Goal: Navigation & Orientation: Understand site structure

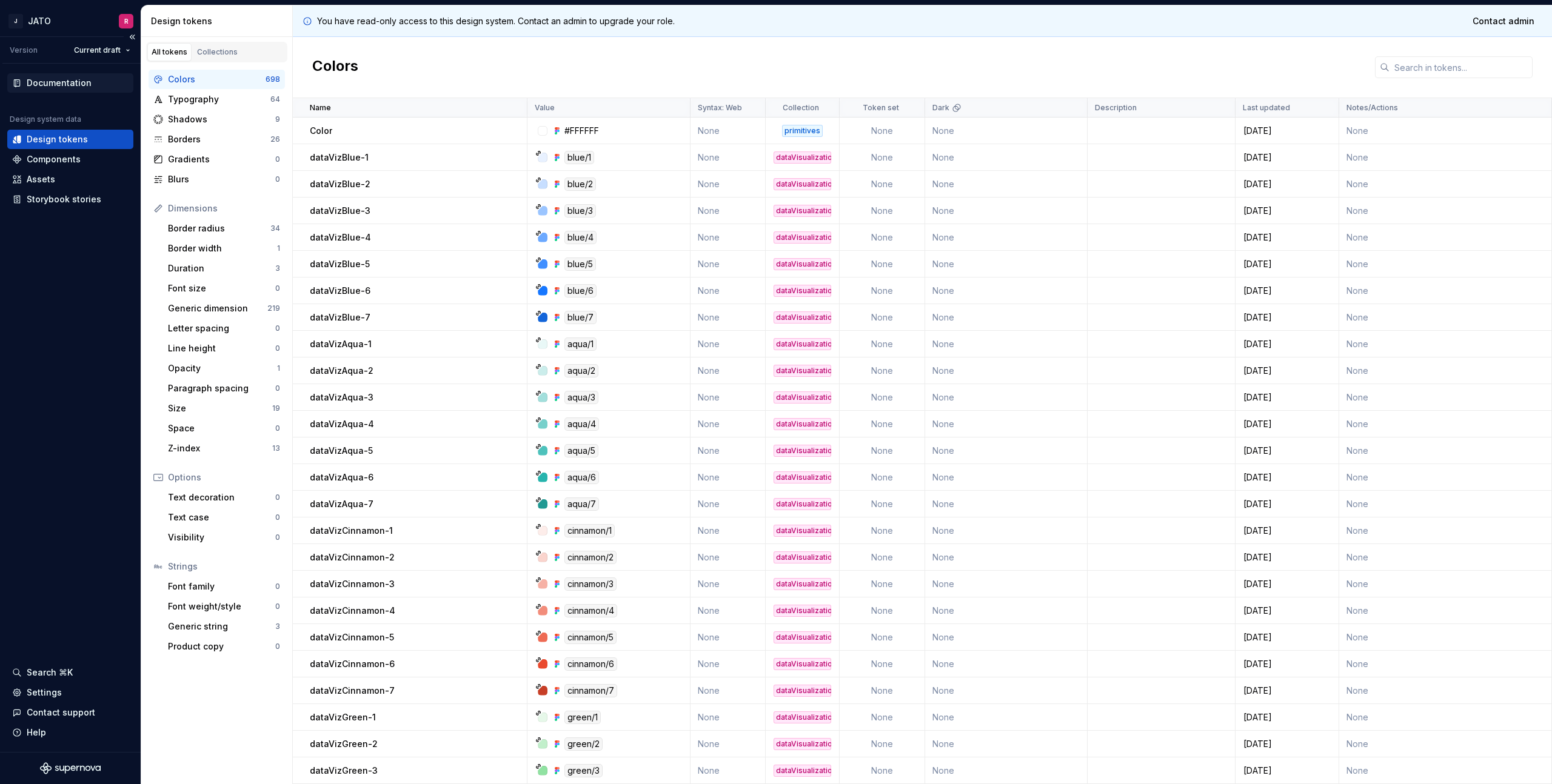
click at [42, 79] on div "Documentation" at bounding box center [58, 83] width 64 height 12
click at [44, 156] on div "Components" at bounding box center [53, 159] width 54 height 12
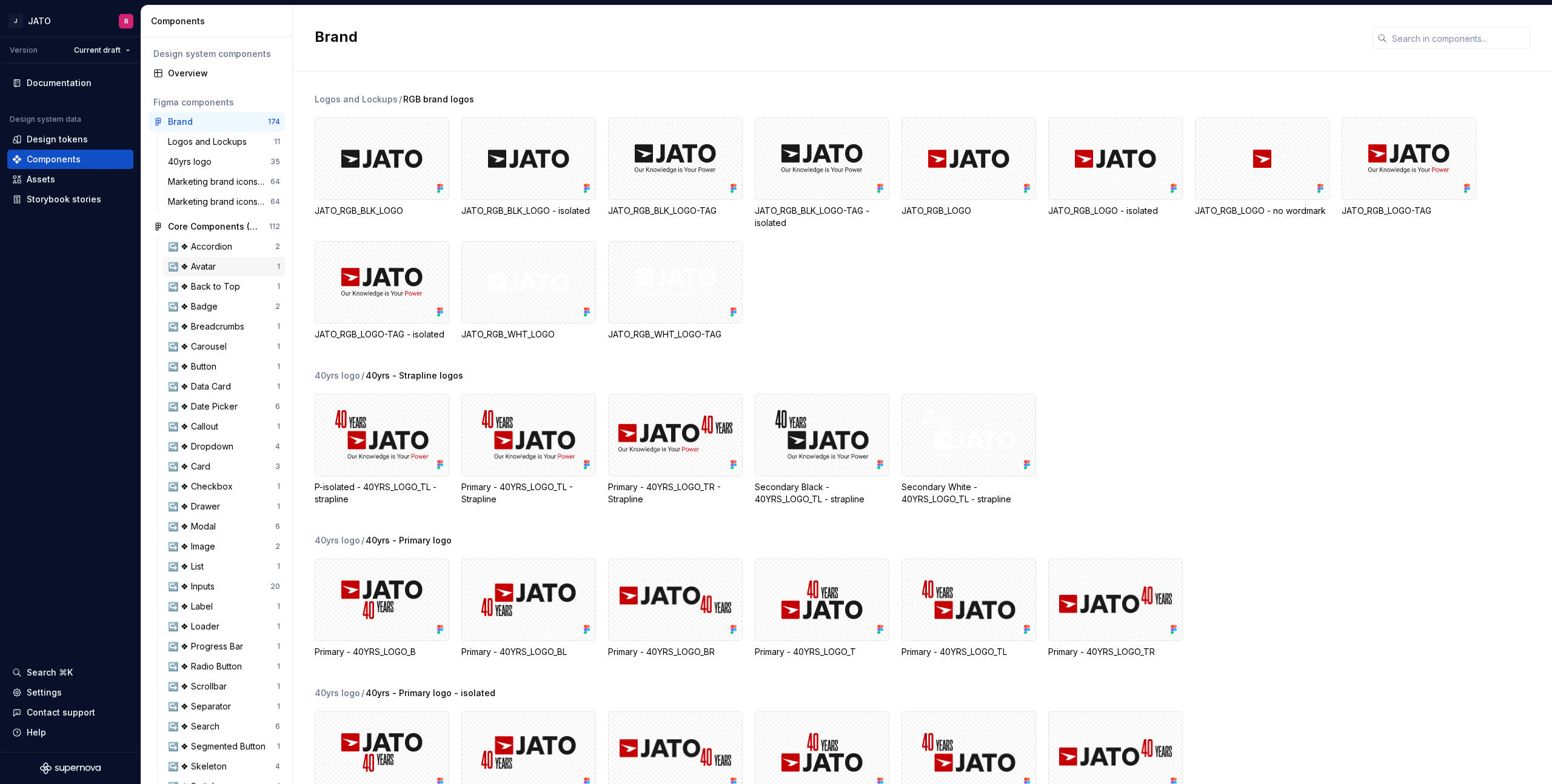
click at [209, 260] on div "↪️ ❖ Avatar 1" at bounding box center [224, 266] width 122 height 20
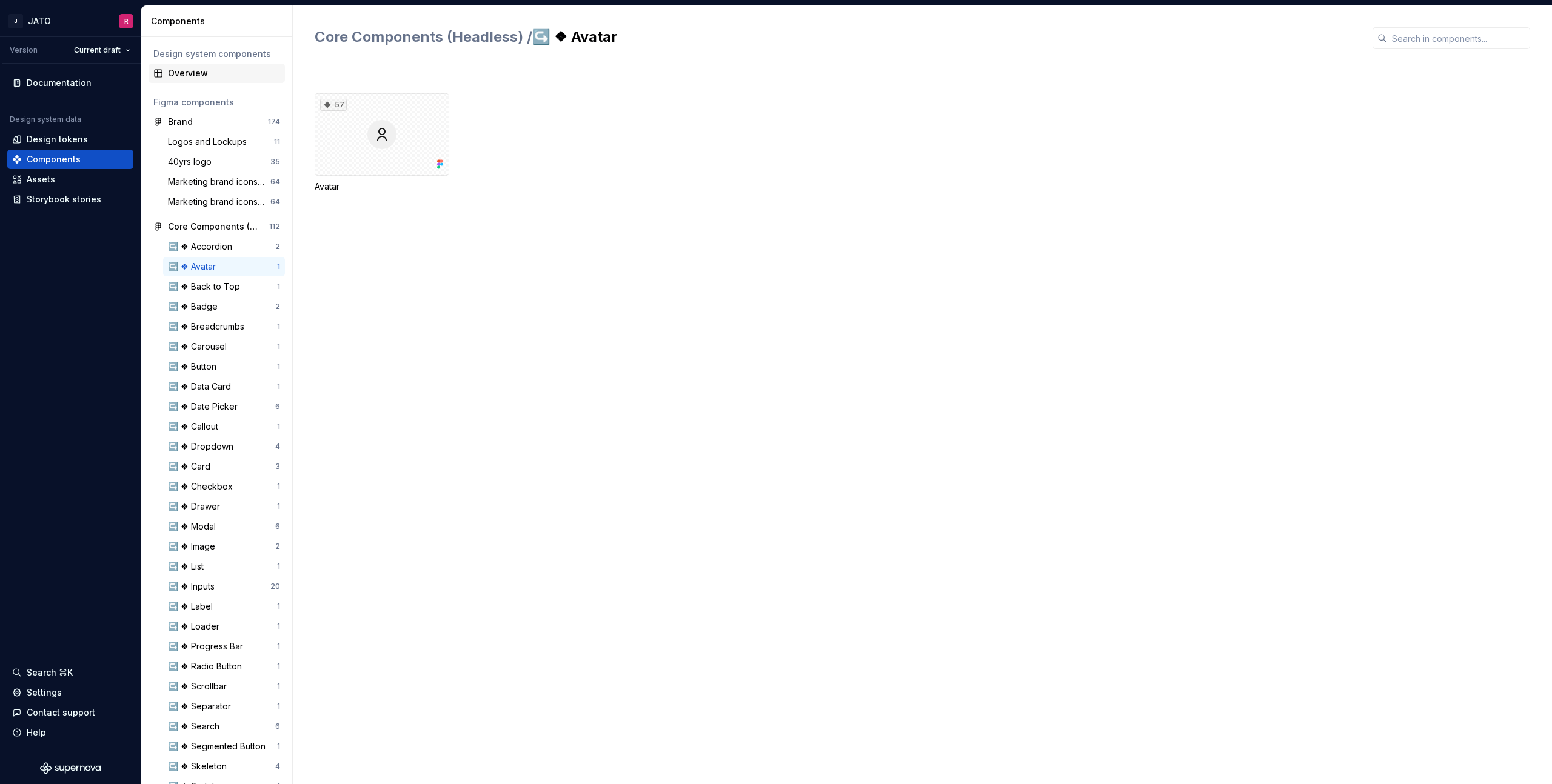
click at [183, 74] on div "Overview" at bounding box center [224, 73] width 112 height 12
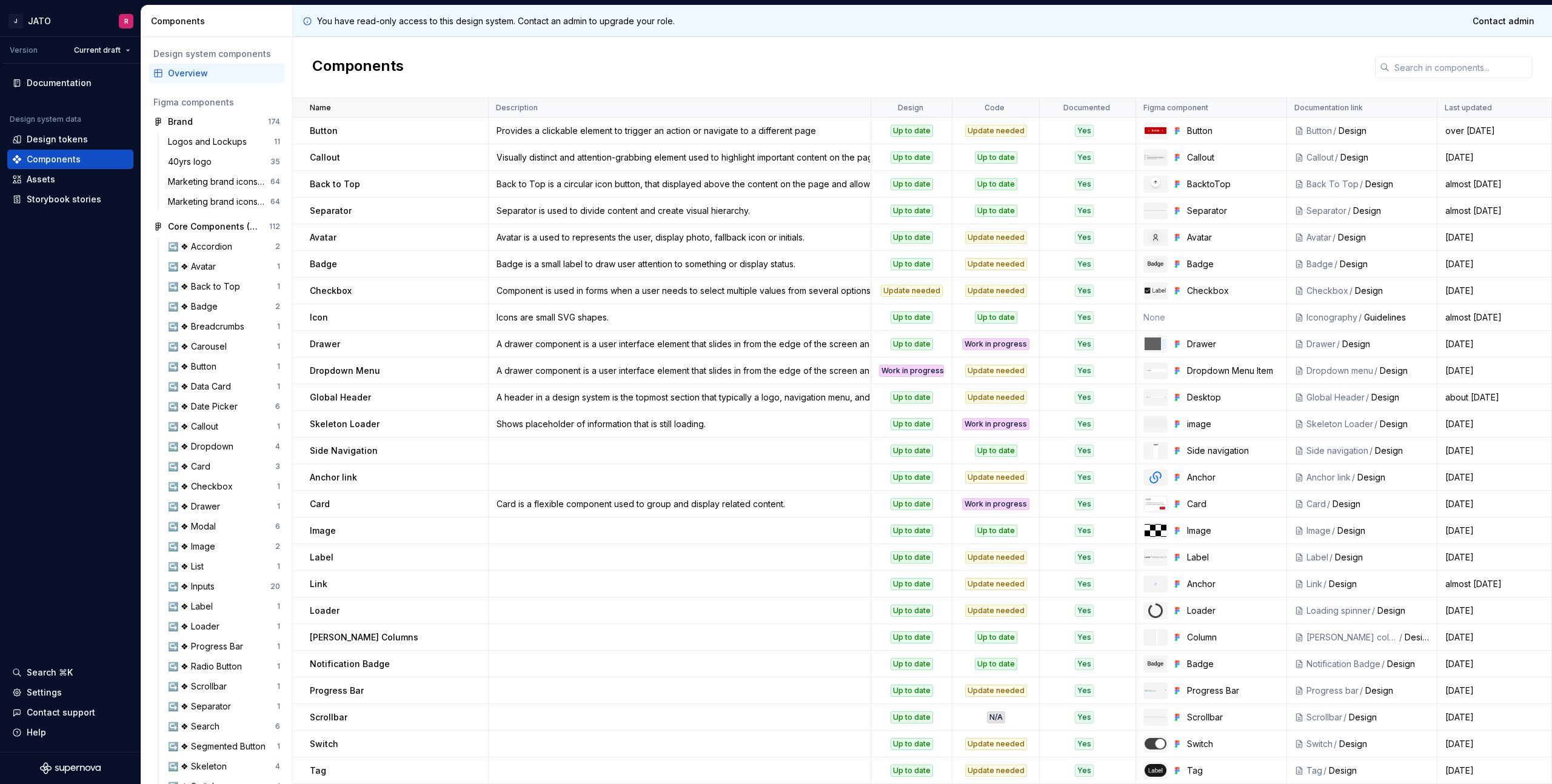
click at [421, 106] on div "Name" at bounding box center [395, 107] width 171 height 9
click at [422, 106] on div "Name" at bounding box center [395, 107] width 171 height 9
click at [58, 196] on div "Storybook stories" at bounding box center [64, 199] width 75 height 12
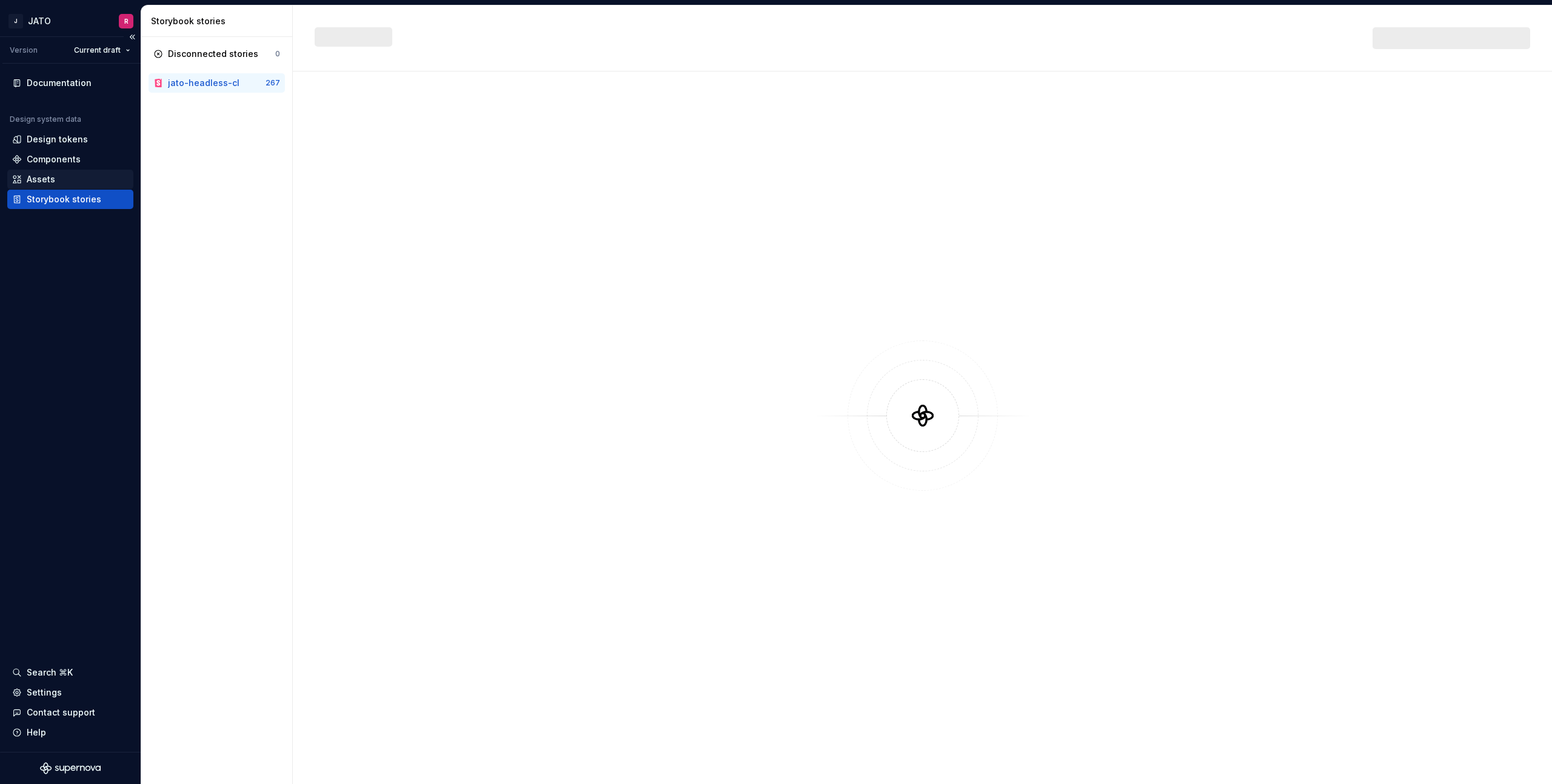
click at [42, 180] on div "Assets" at bounding box center [40, 180] width 28 height 12
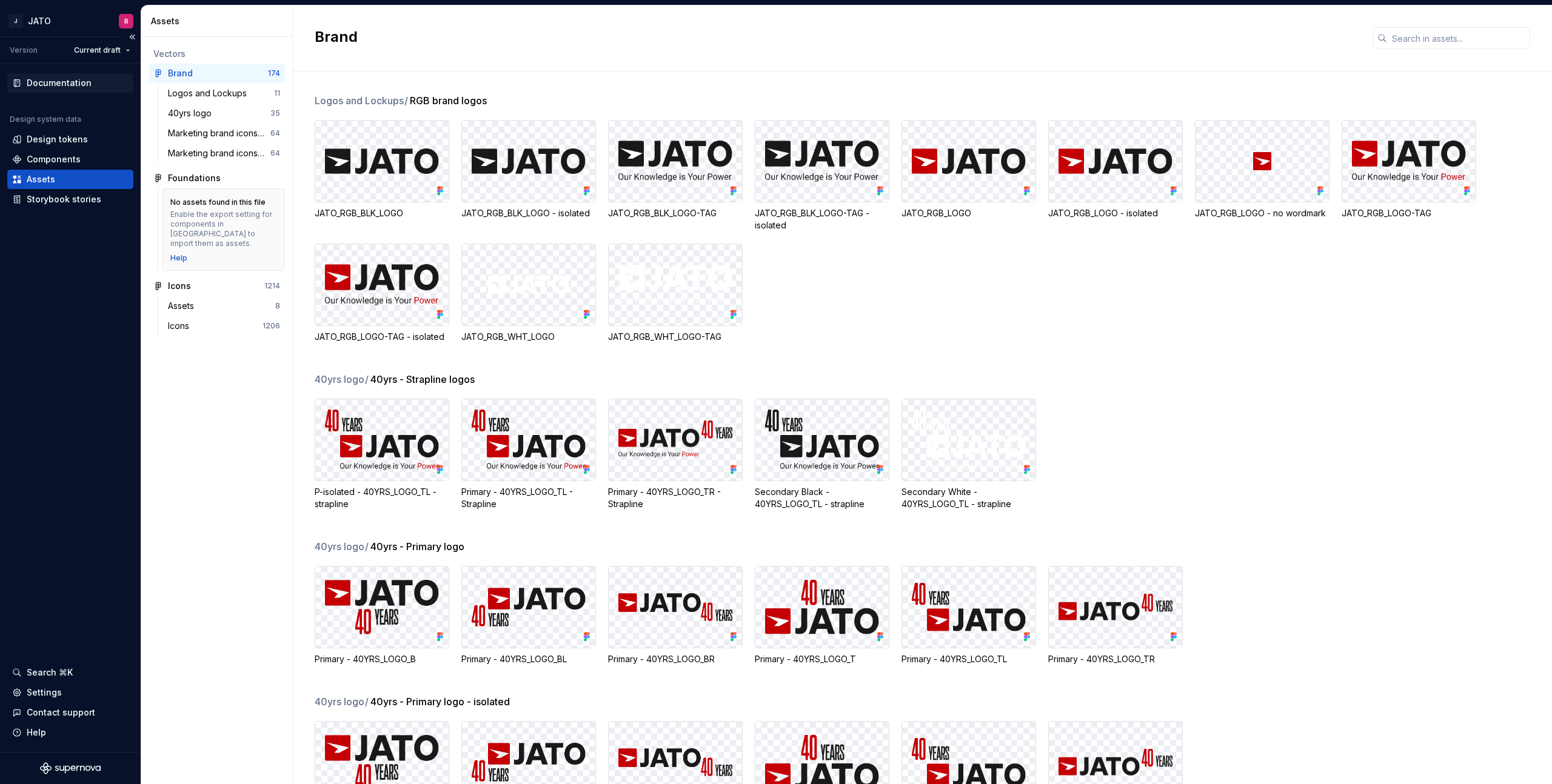
click at [53, 83] on div "Documentation" at bounding box center [58, 83] width 64 height 12
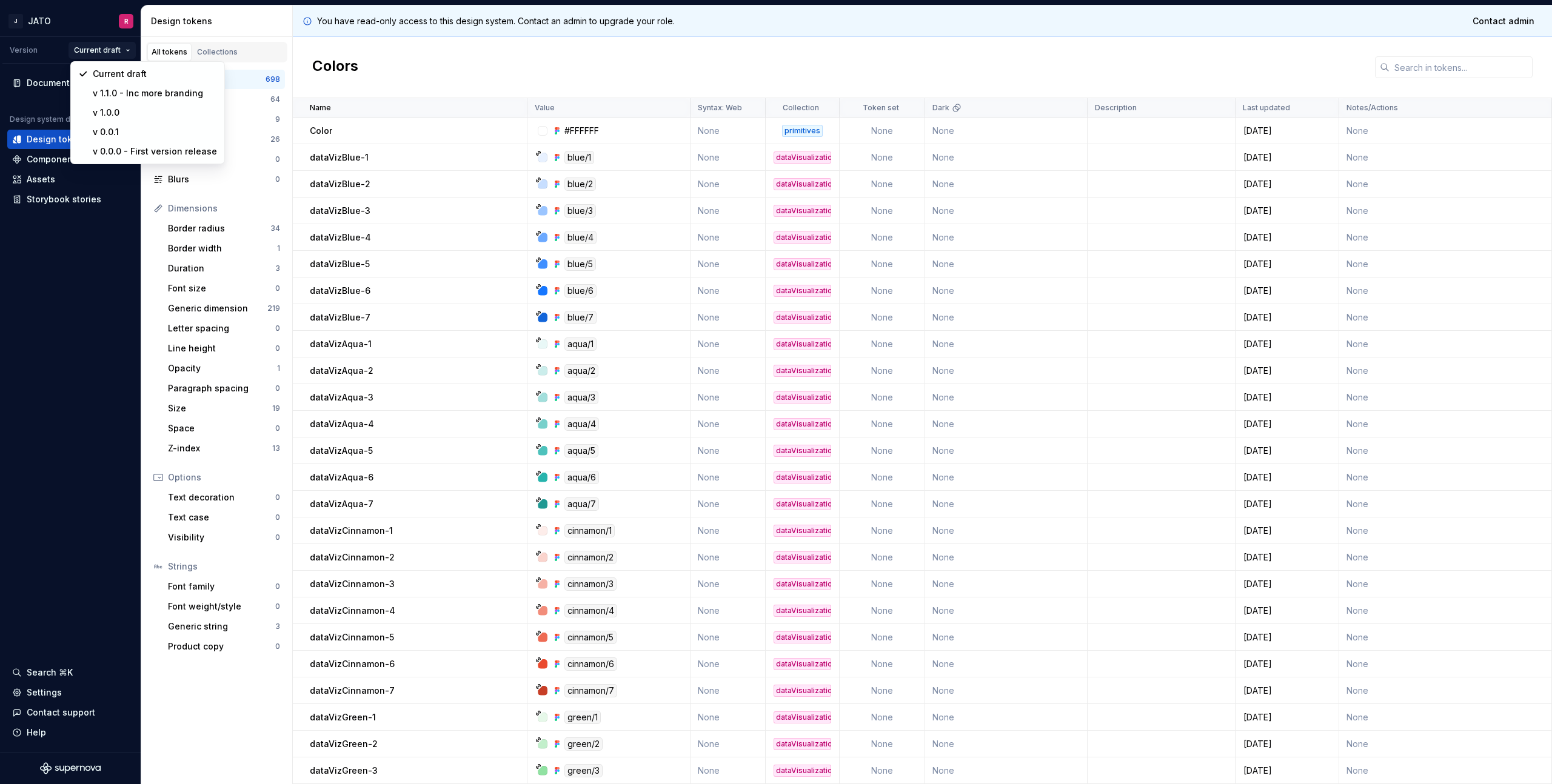
click at [128, 51] on html "J JATO R Version Current draft Documentation Design system data Design tokens C…" at bounding box center [776, 392] width 1552 height 784
click at [126, 50] on html "J JATO R Version Current draft Documentation Design system data Design tokens C…" at bounding box center [776, 392] width 1552 height 784
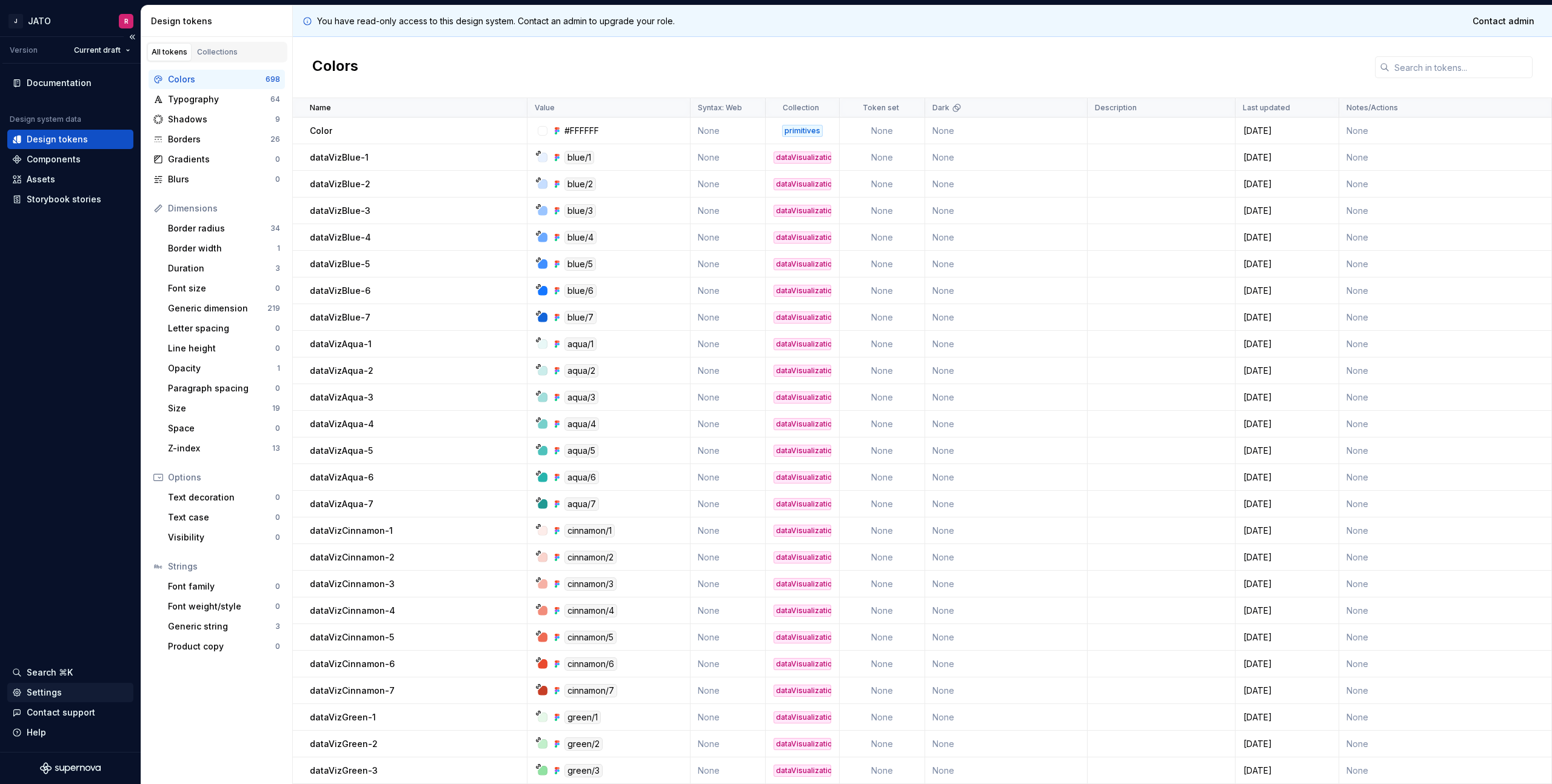
click at [48, 692] on div "Settings" at bounding box center [44, 693] width 35 height 12
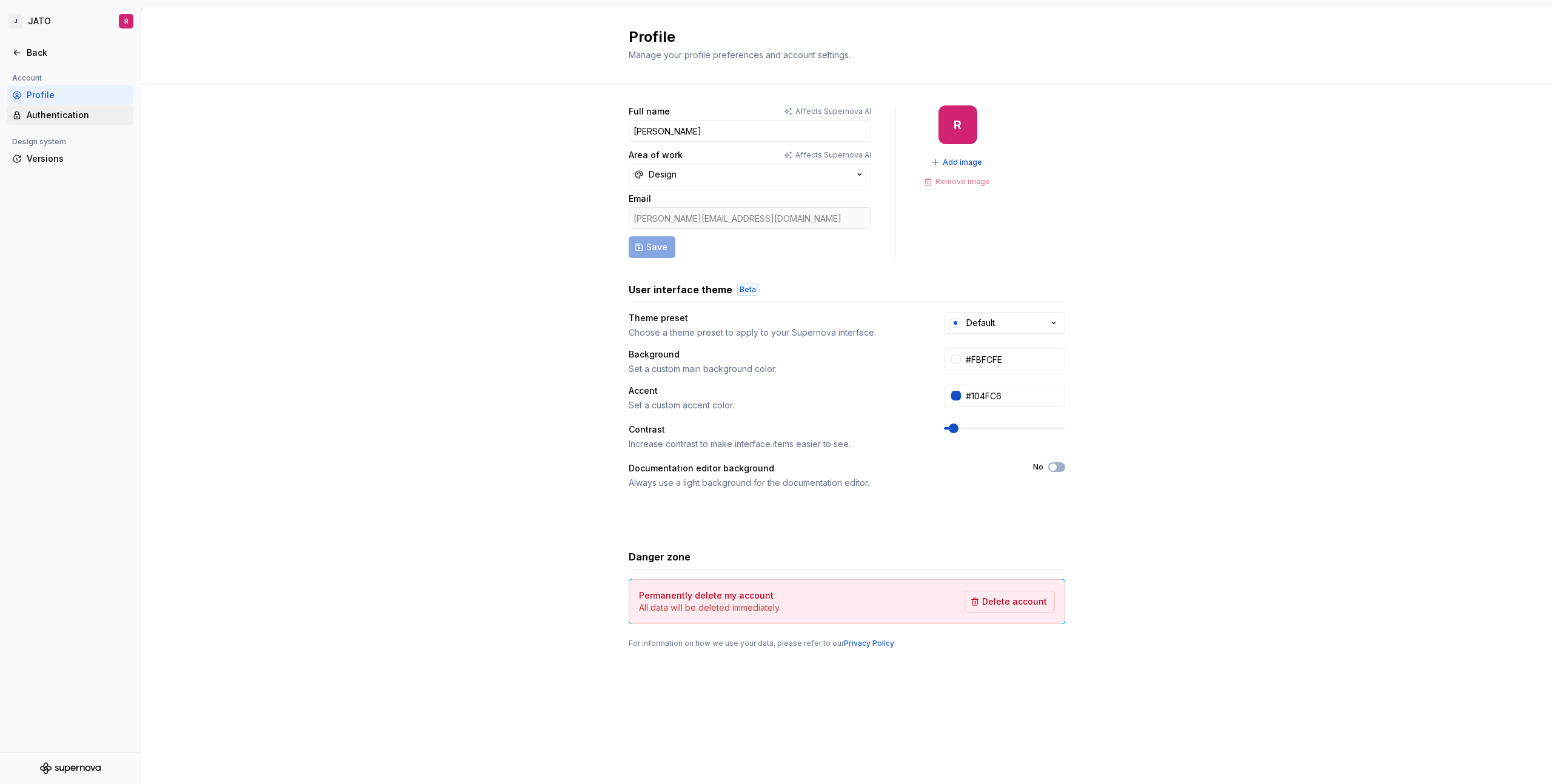
click at [50, 114] on div "Authentication" at bounding box center [77, 115] width 101 height 12
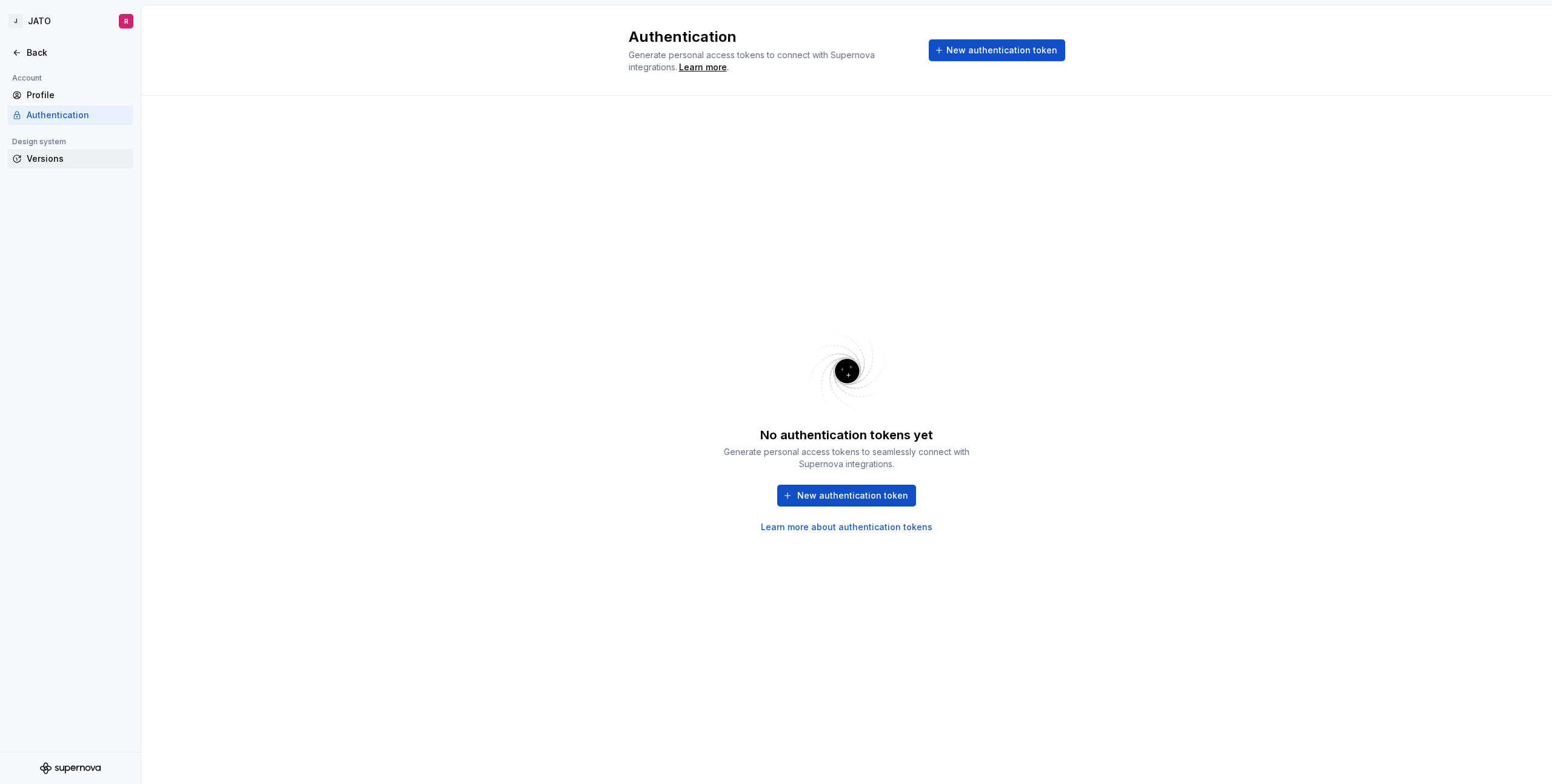
click at [50, 160] on div "Versions" at bounding box center [77, 159] width 101 height 12
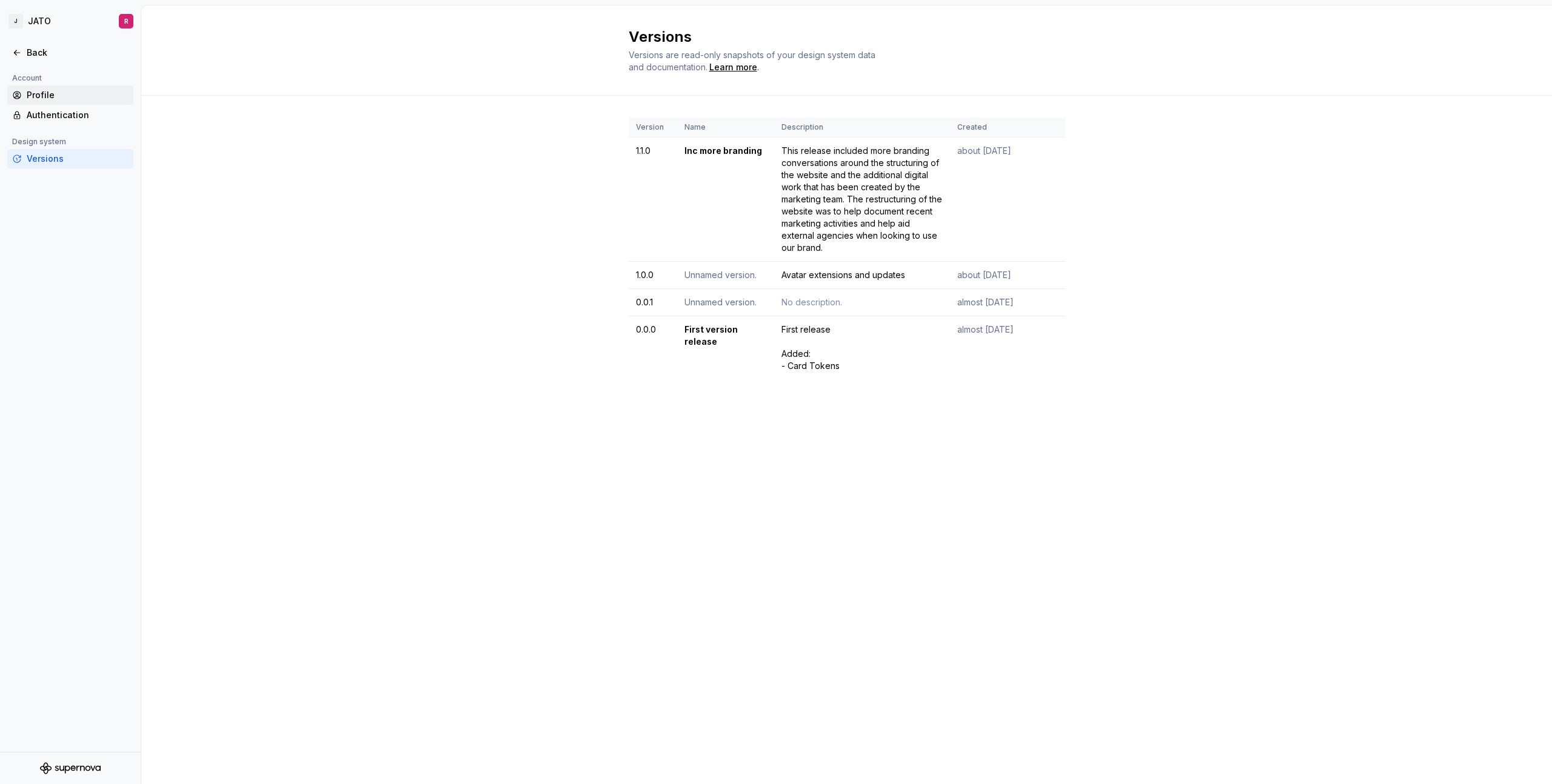
click at [44, 94] on div "Profile" at bounding box center [77, 95] width 101 height 12
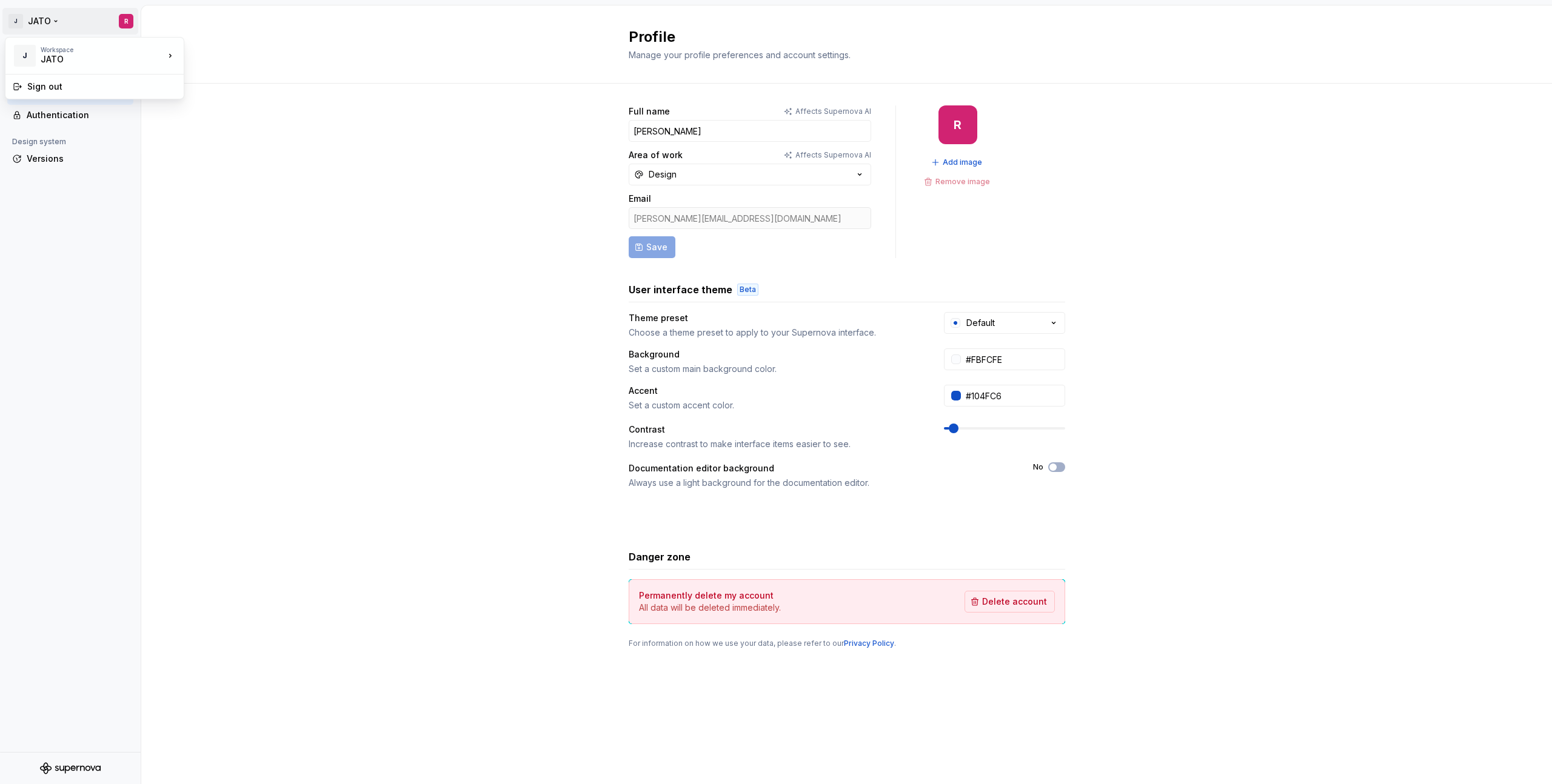
click at [123, 23] on html "J JATO R Back Account Profile Authentication Design system Versions Profile Man…" at bounding box center [776, 392] width 1552 height 784
